Goal: Navigation & Orientation: Find specific page/section

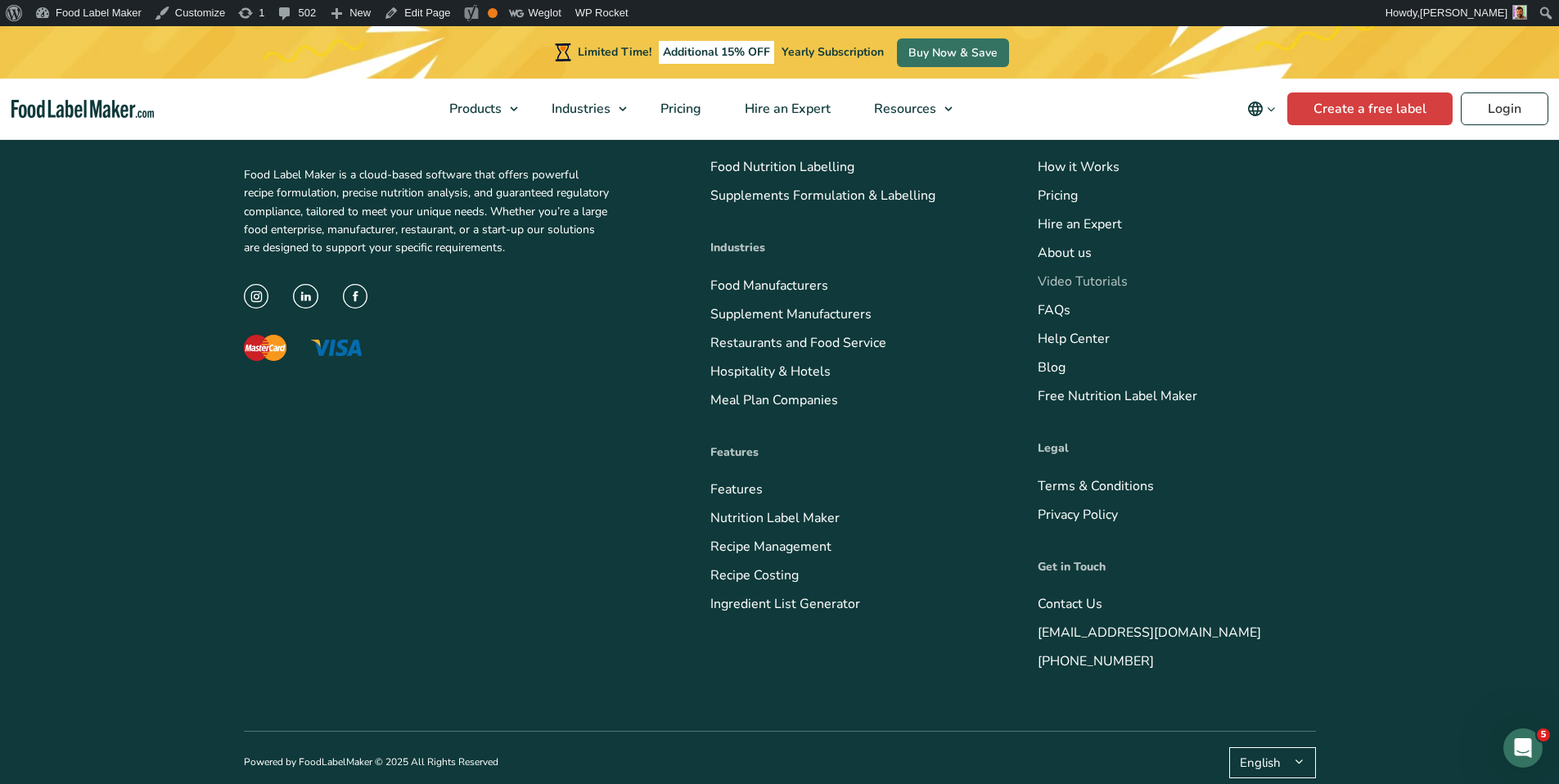
scroll to position [6656, 0]
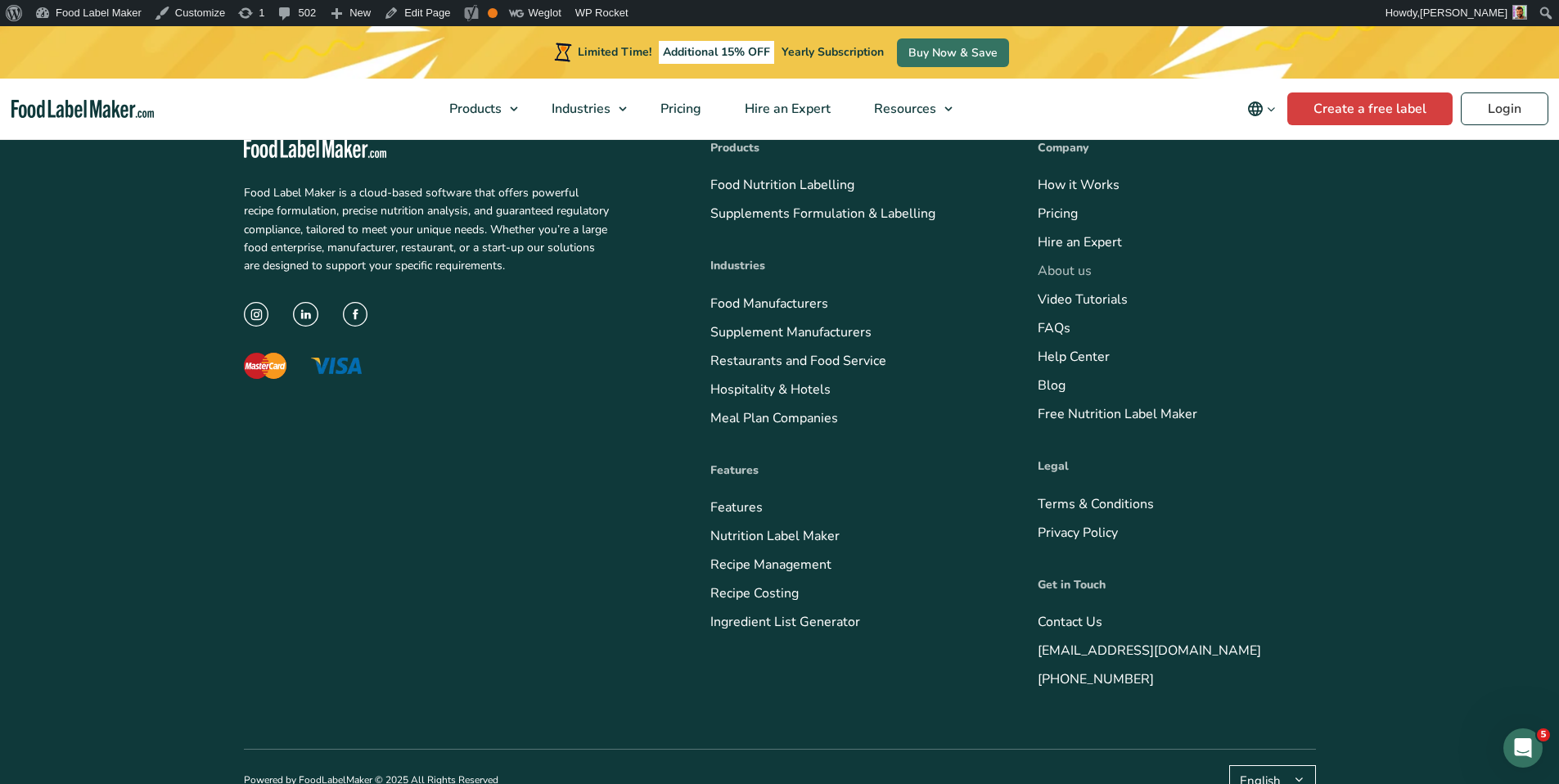
click at [1083, 273] on link "About us" at bounding box center [1065, 271] width 54 height 18
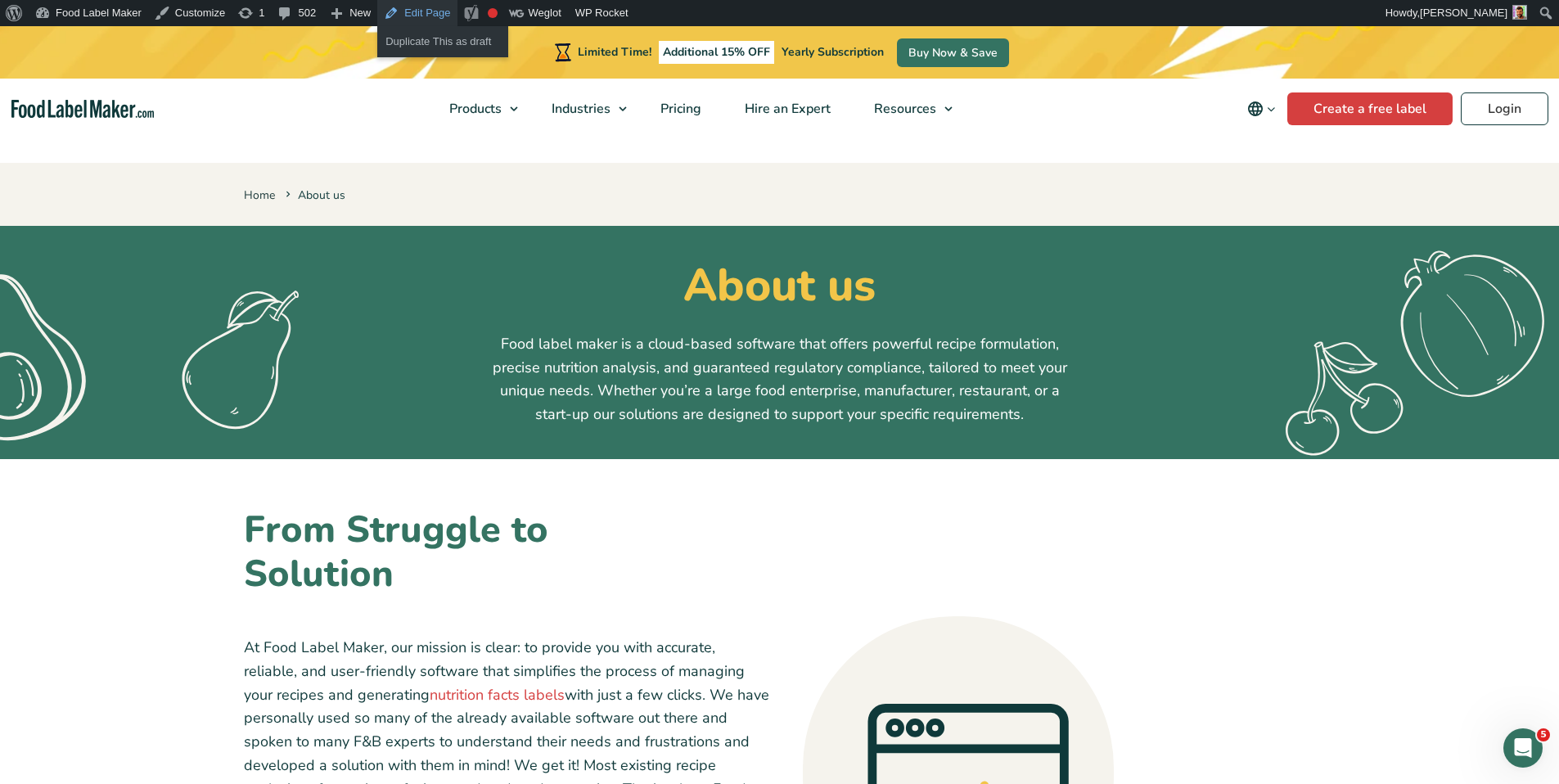
click at [419, 13] on link "Edit Page" at bounding box center [417, 13] width 79 height 26
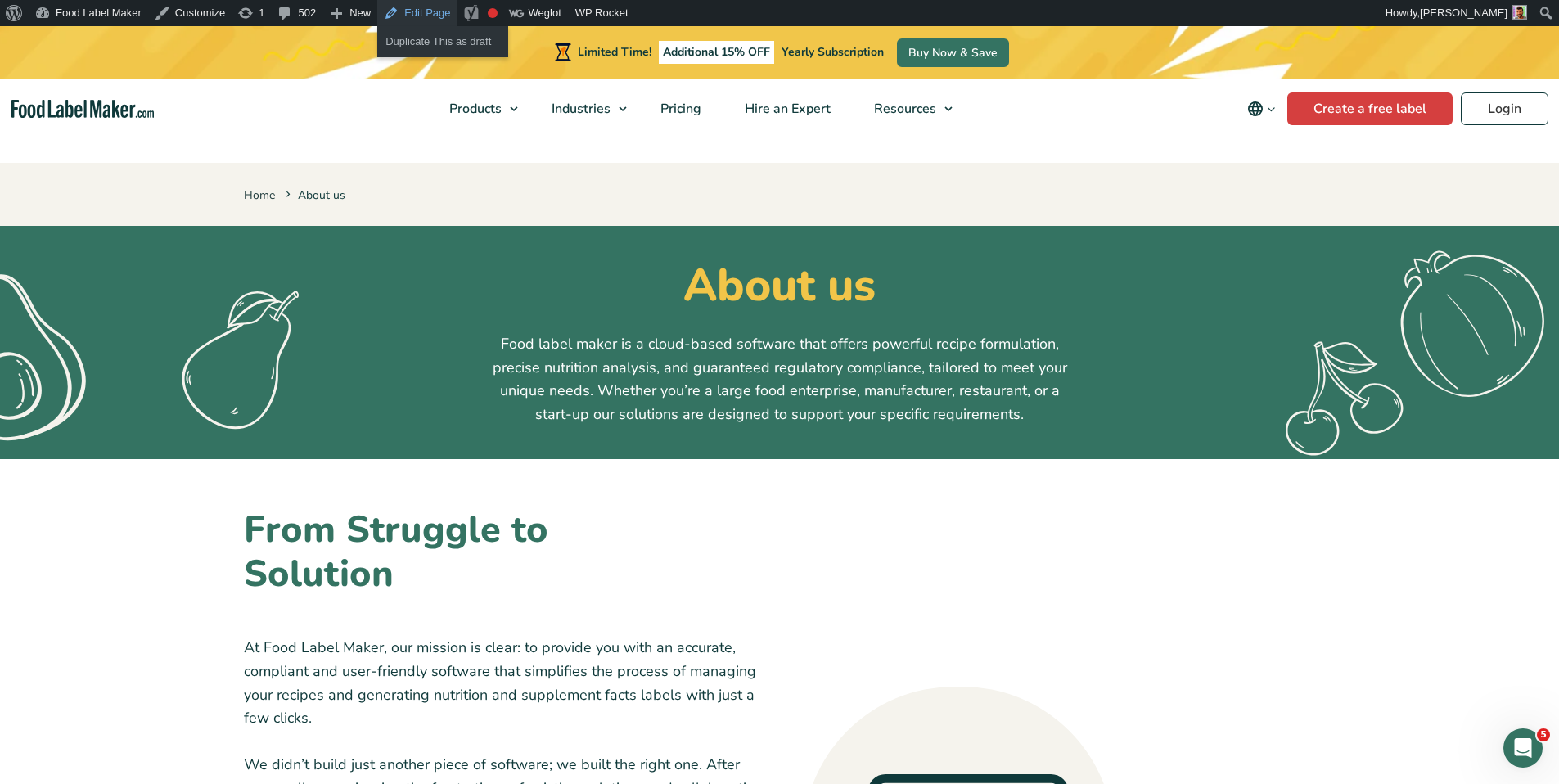
click at [435, 16] on link "Edit Page" at bounding box center [417, 13] width 79 height 26
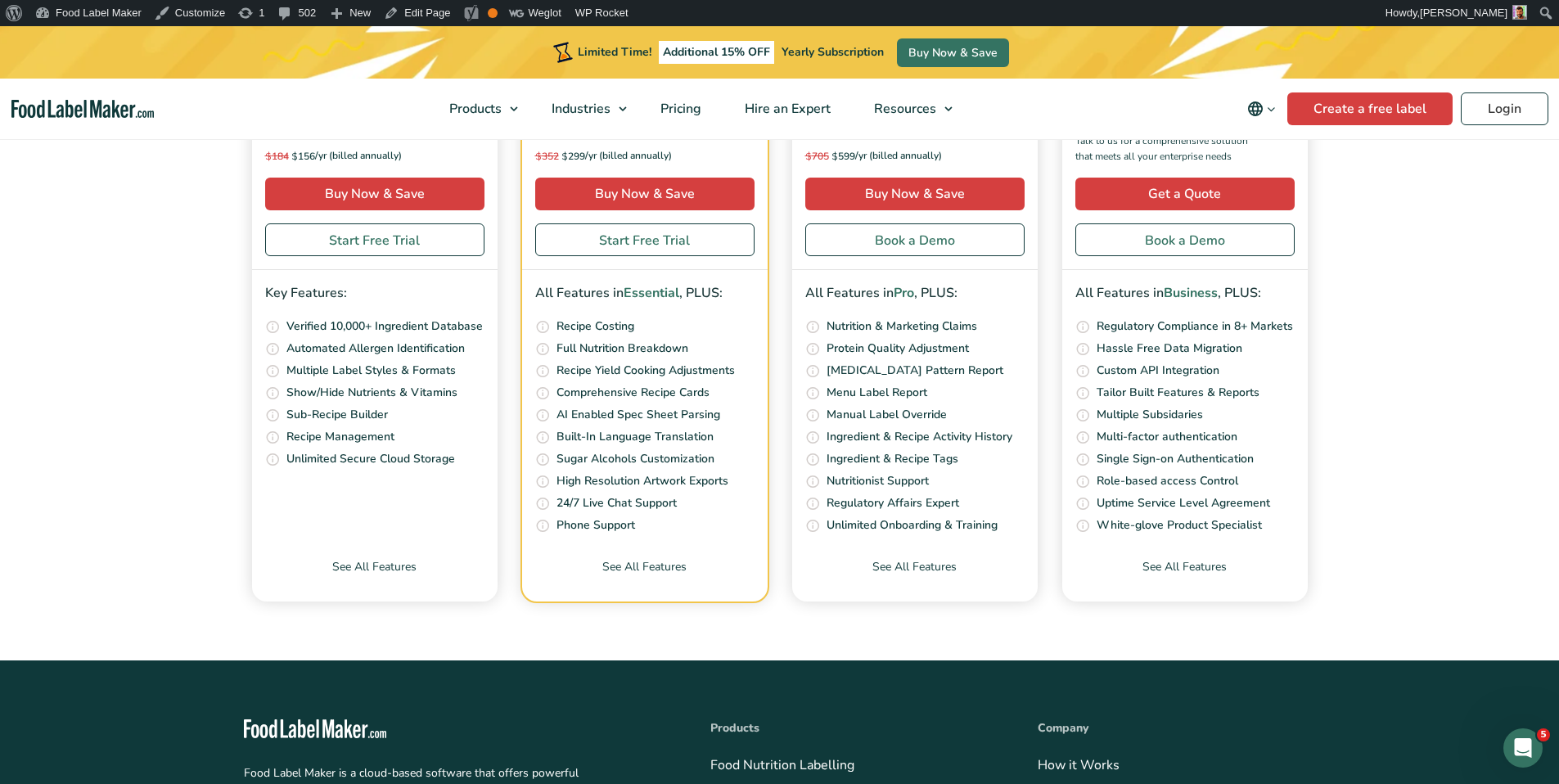
scroll to position [6683, 0]
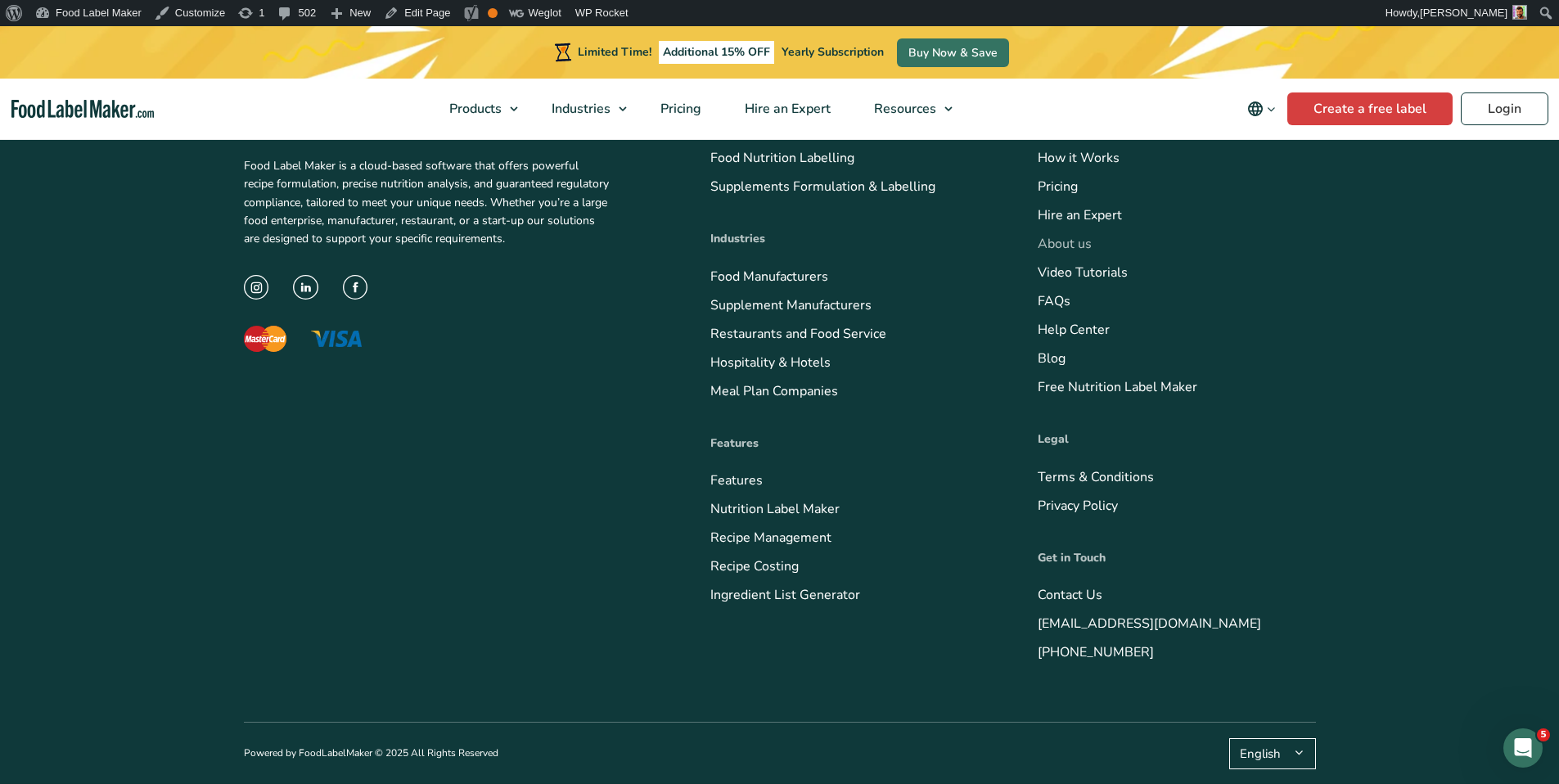
click at [1073, 244] on link "About us" at bounding box center [1065, 244] width 54 height 18
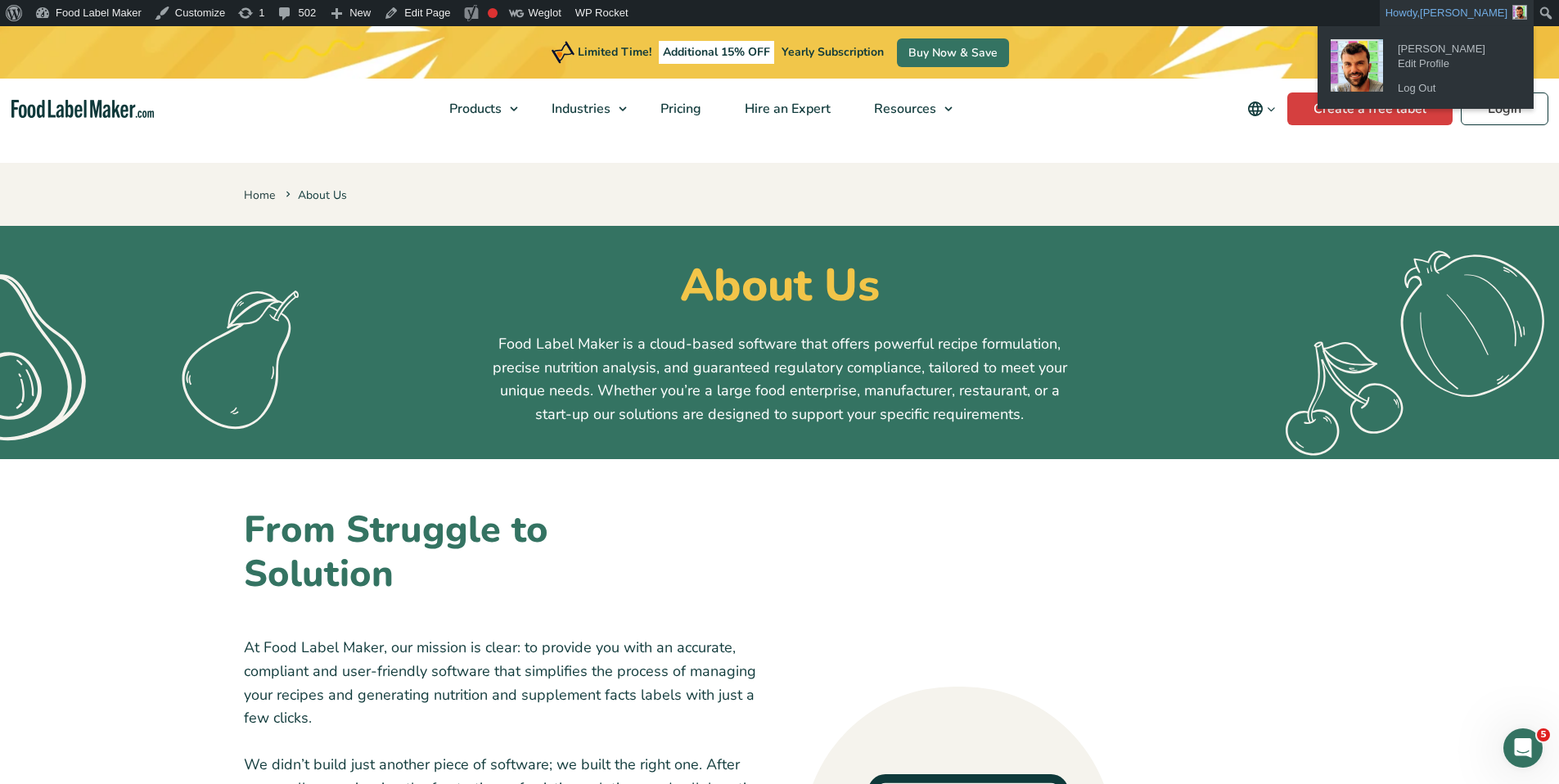
click at [1486, 16] on span "[PERSON_NAME]" at bounding box center [1463, 12] width 87 height 12
click at [1413, 91] on link "Log Out" at bounding box center [1455, 88] width 131 height 21
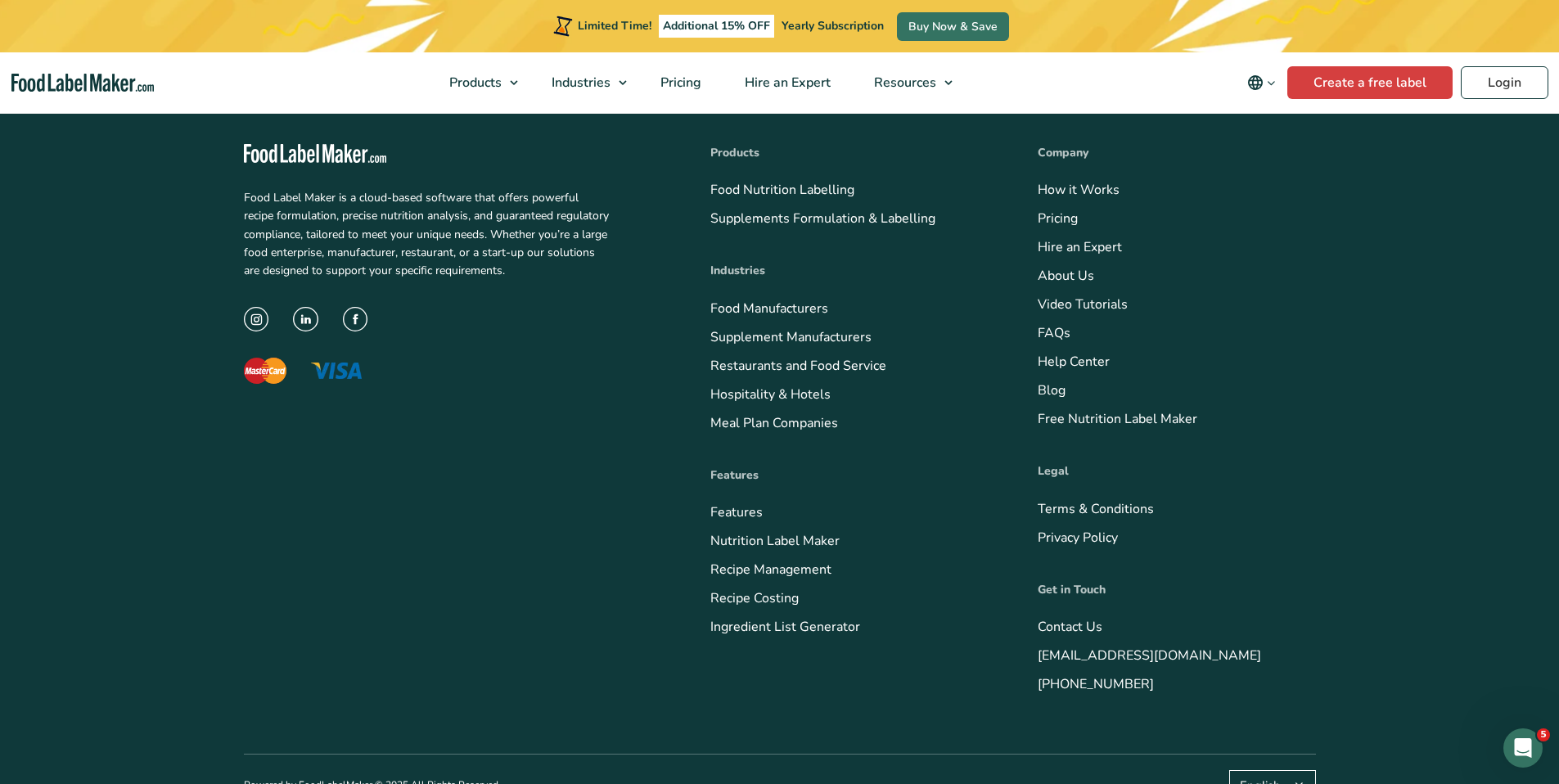
scroll to position [6630, 0]
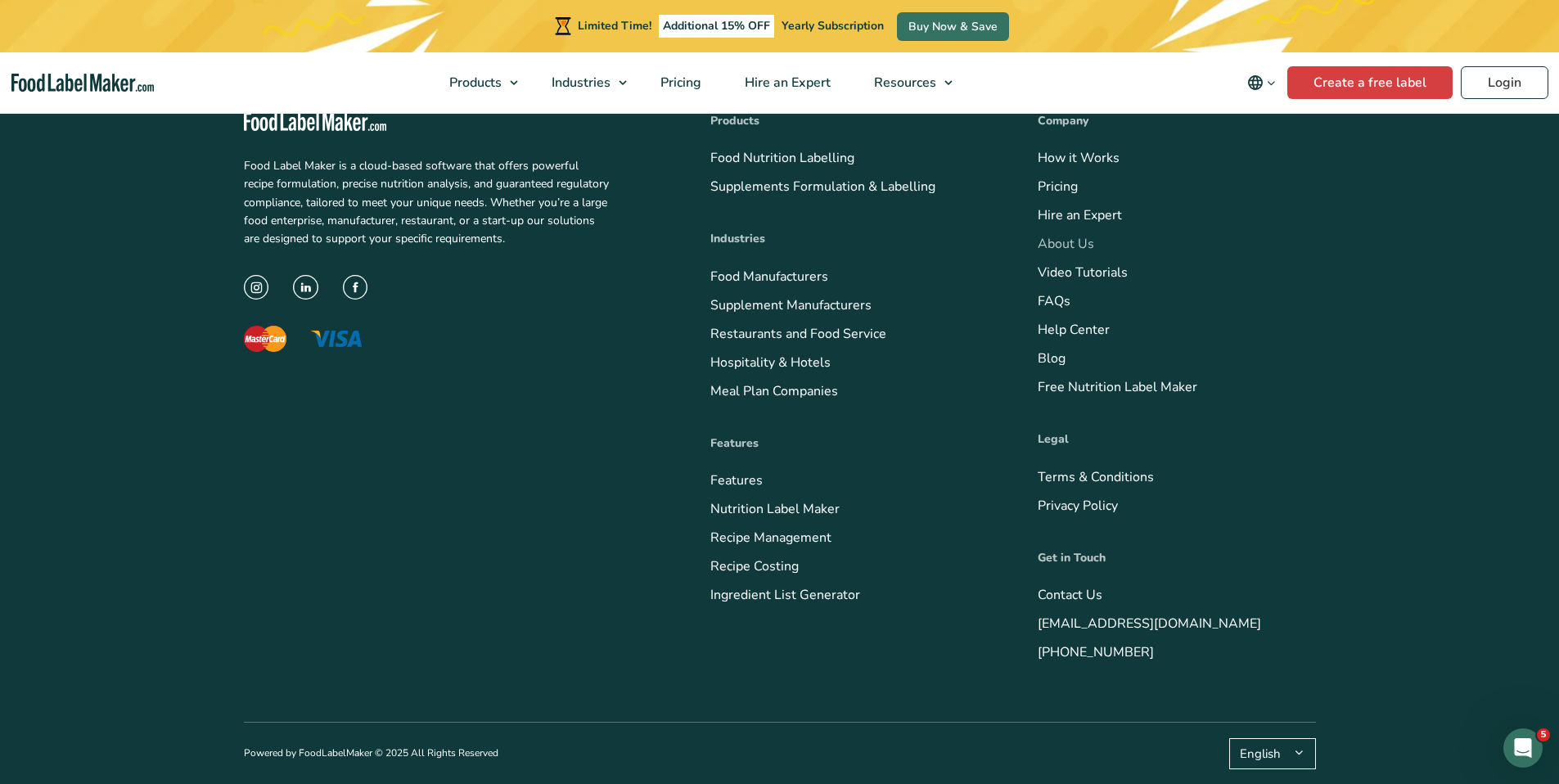
click at [1065, 241] on link "About Us" at bounding box center [1066, 244] width 57 height 18
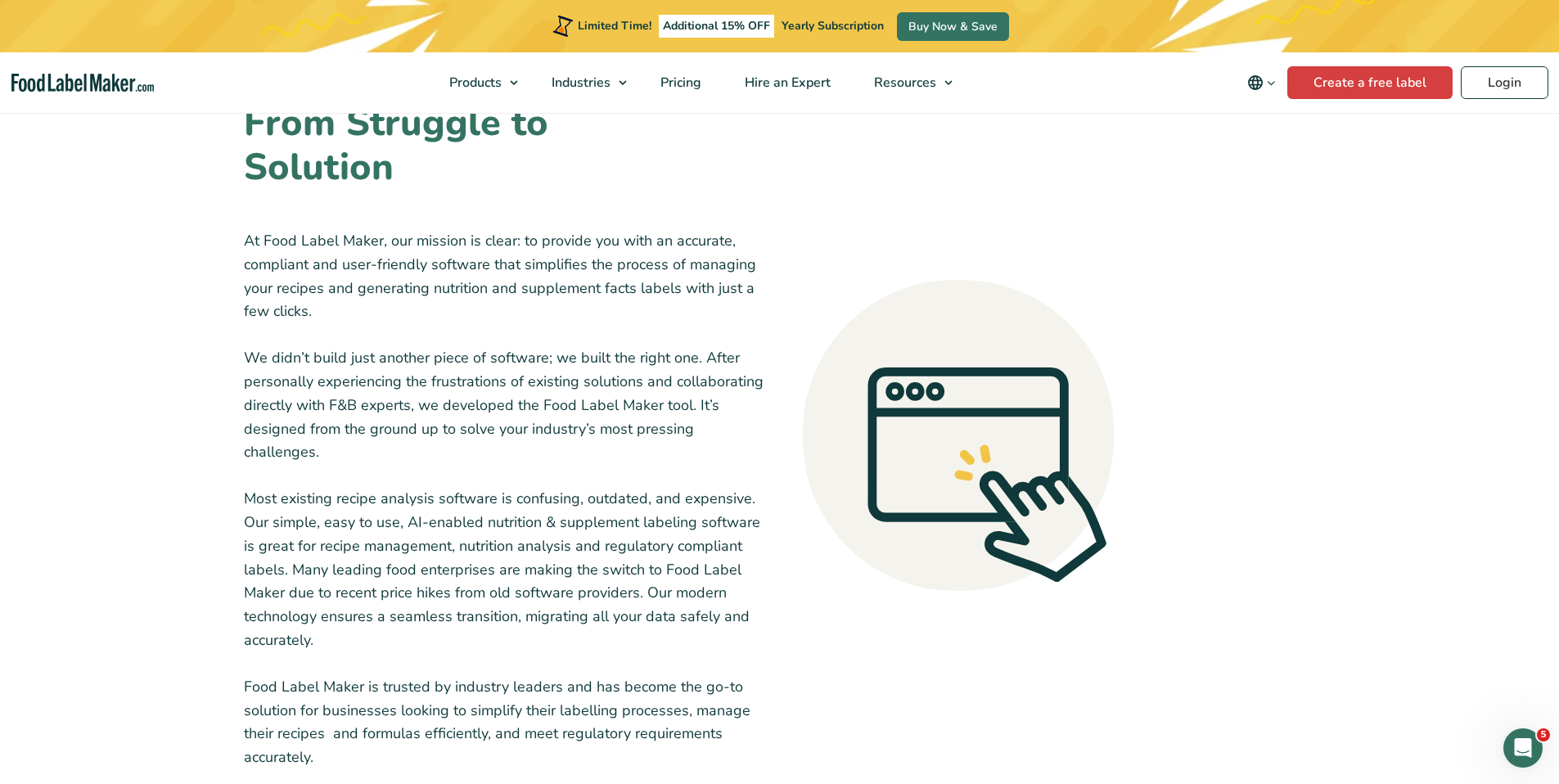
scroll to position [357, 0]
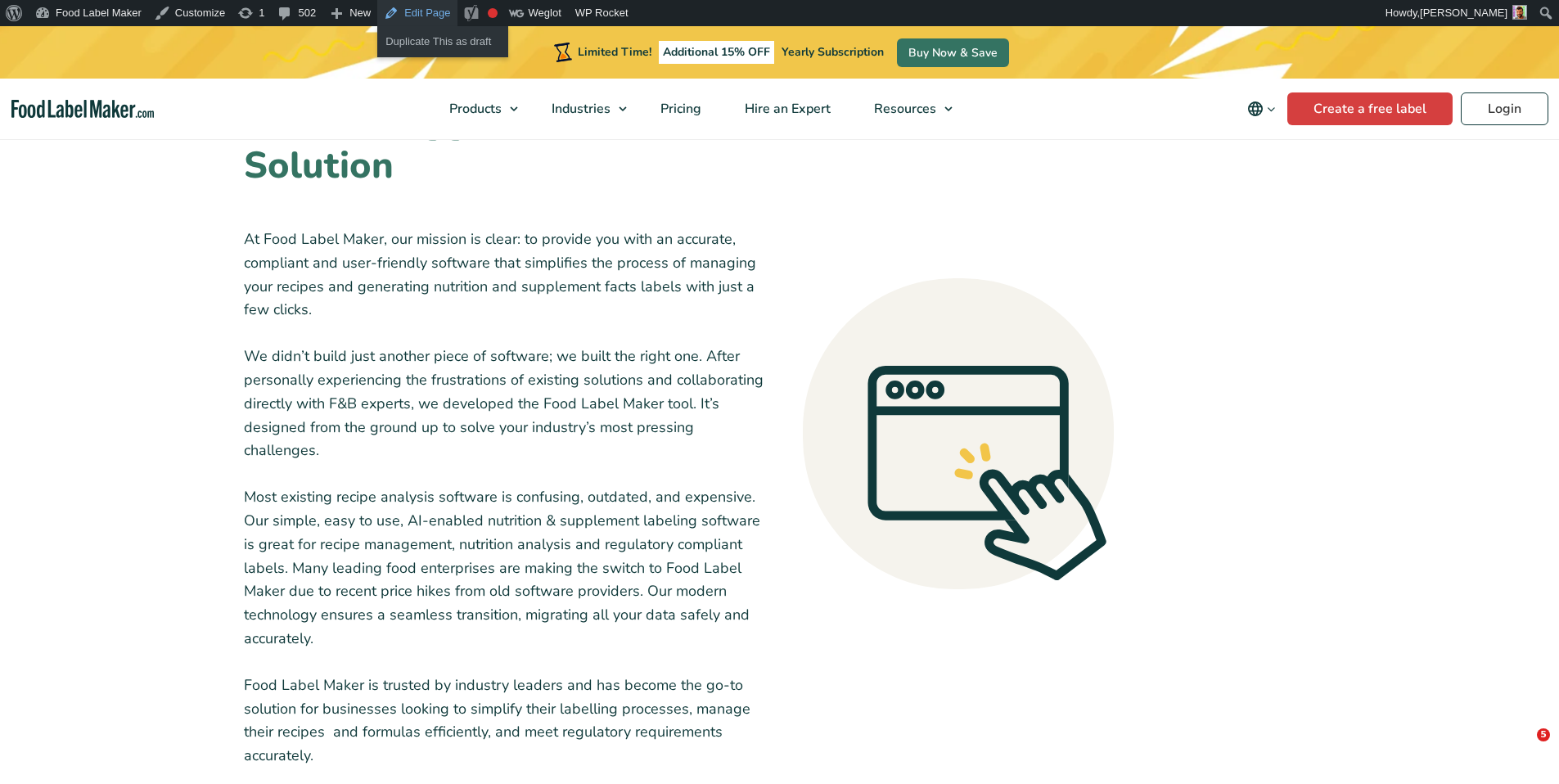
click at [421, 20] on link "Edit Page" at bounding box center [417, 13] width 79 height 26
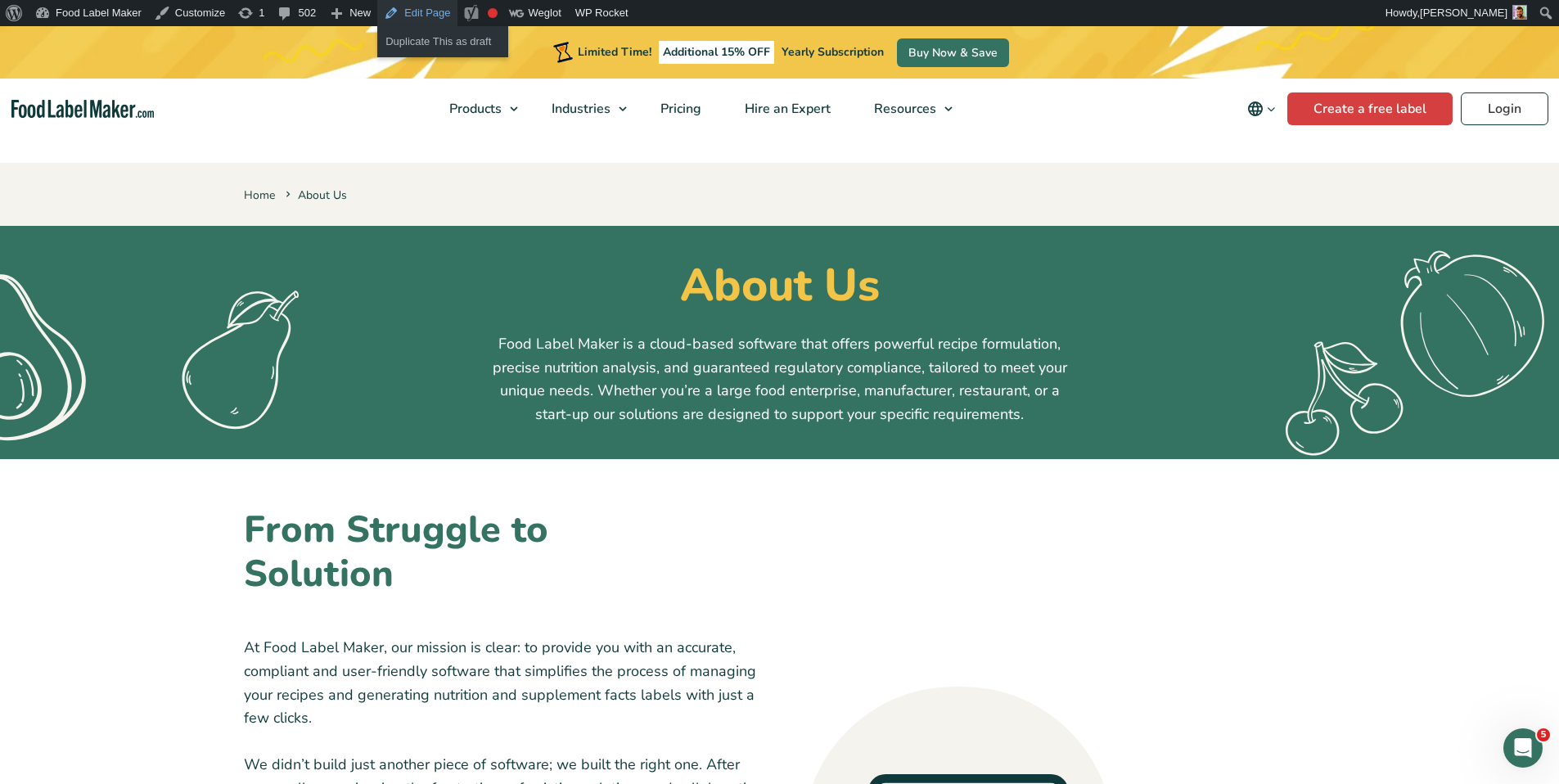
click at [426, 21] on link "Edit Page" at bounding box center [417, 13] width 79 height 26
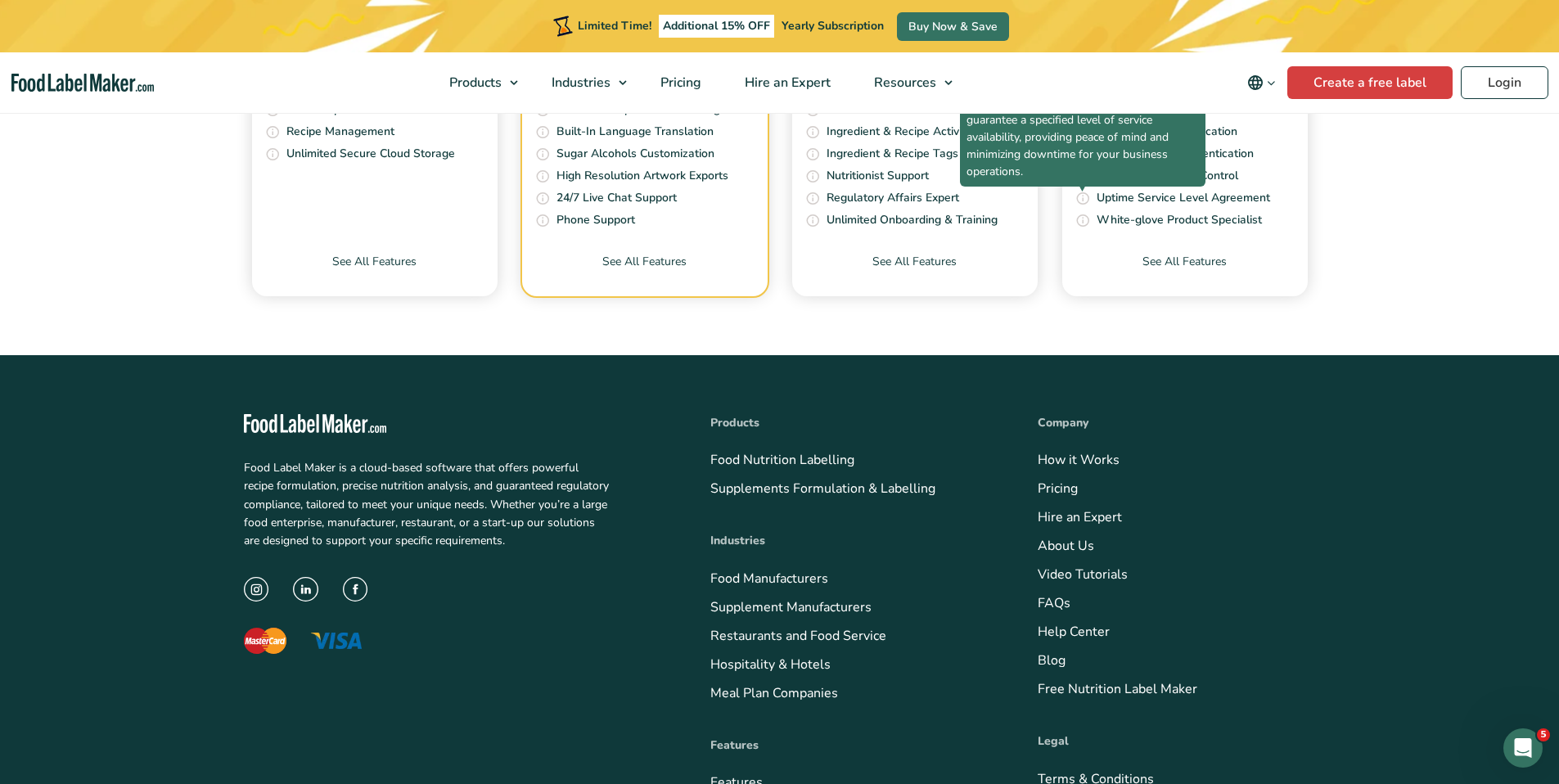
scroll to position [6630, 0]
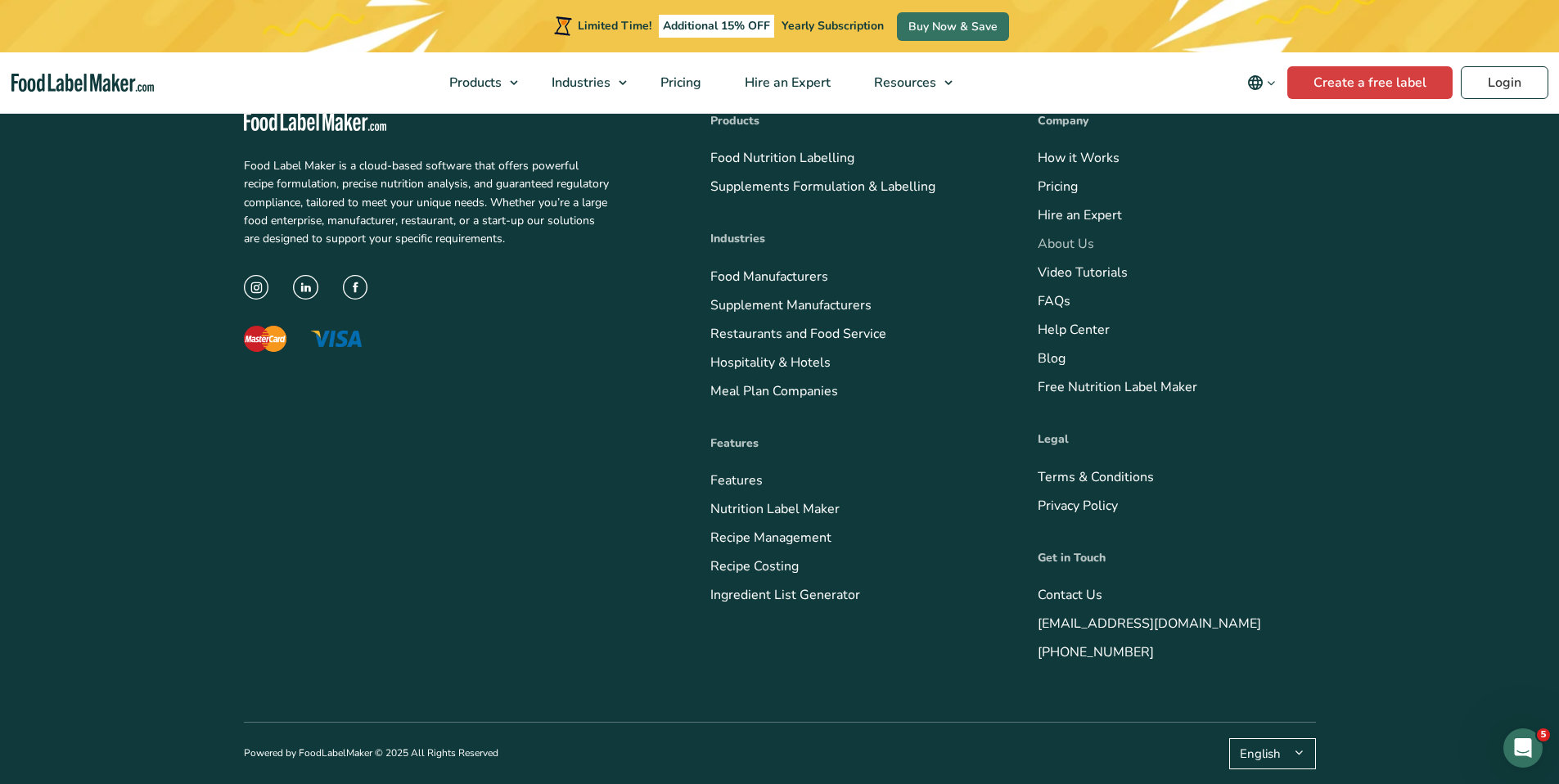
click at [1085, 245] on link "About Us" at bounding box center [1066, 244] width 57 height 18
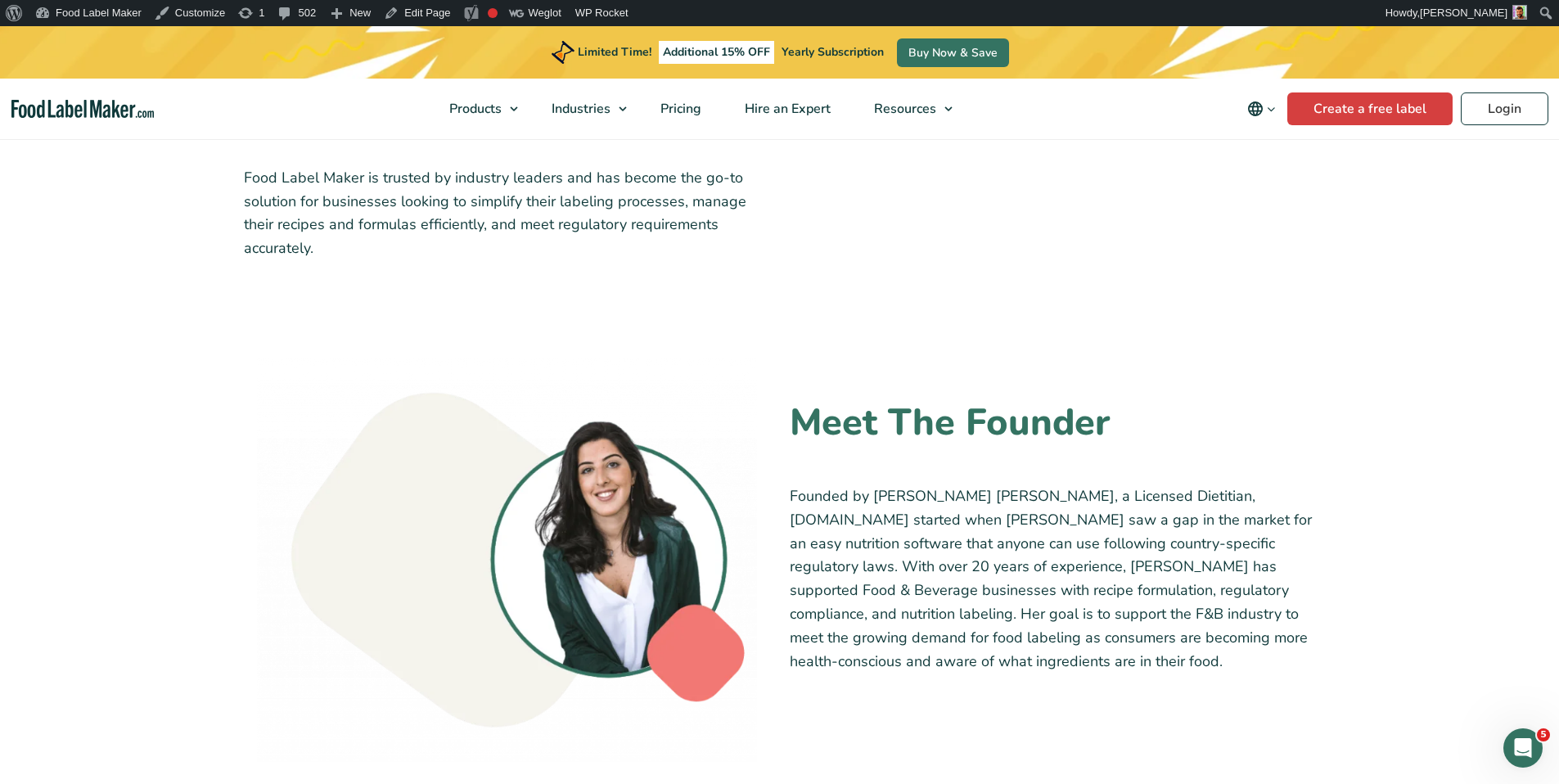
scroll to position [995, 0]
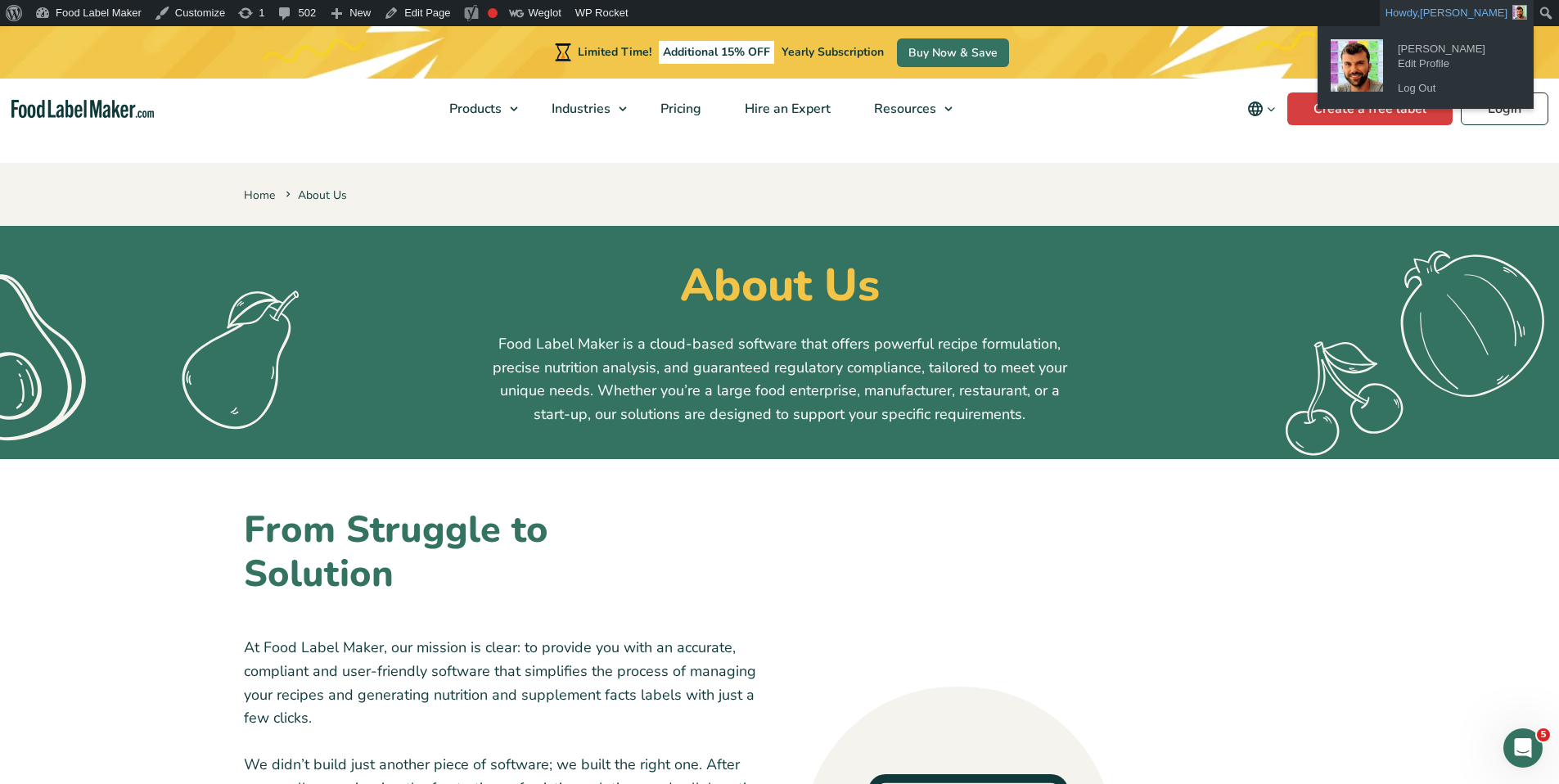
click at [1449, 11] on link "Howdy, [PERSON_NAME]" at bounding box center [1457, 13] width 154 height 26
